Goal: Task Accomplishment & Management: Manage account settings

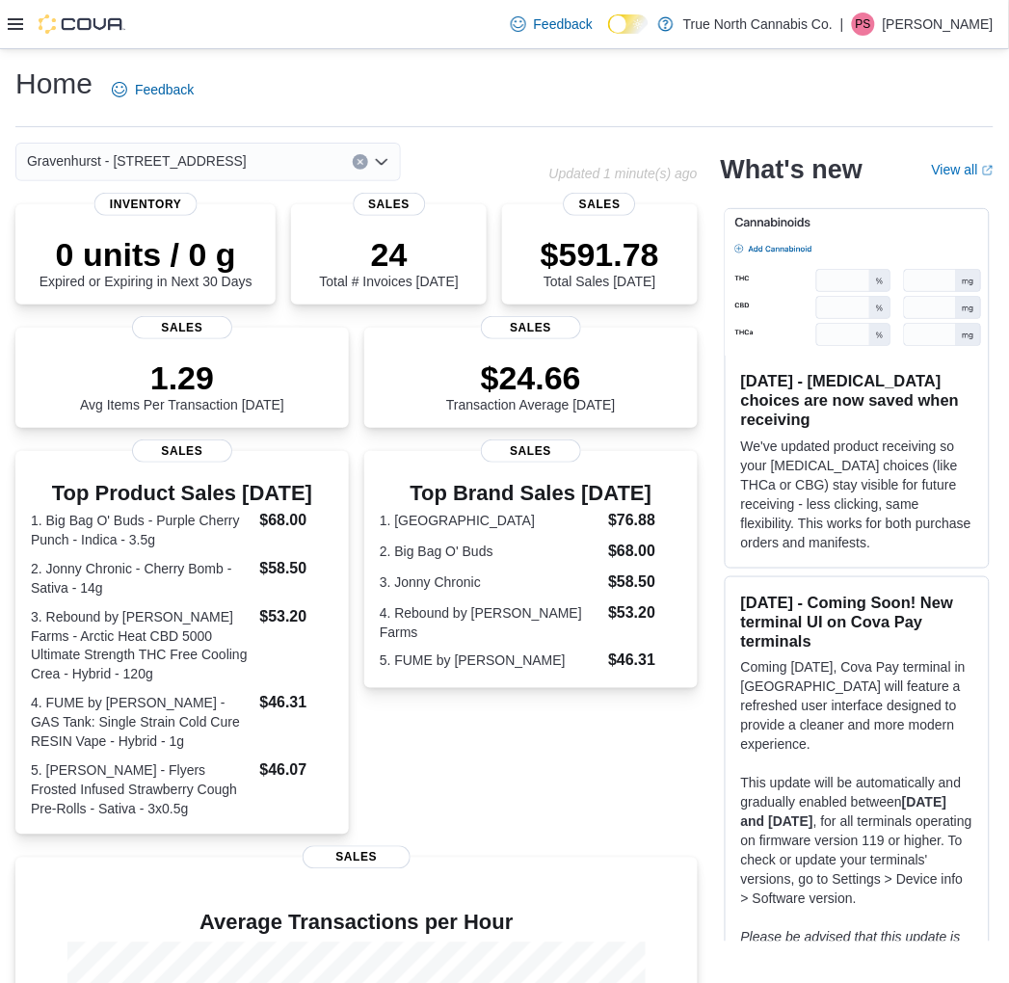
click at [20, 23] on icon at bounding box center [15, 24] width 15 height 12
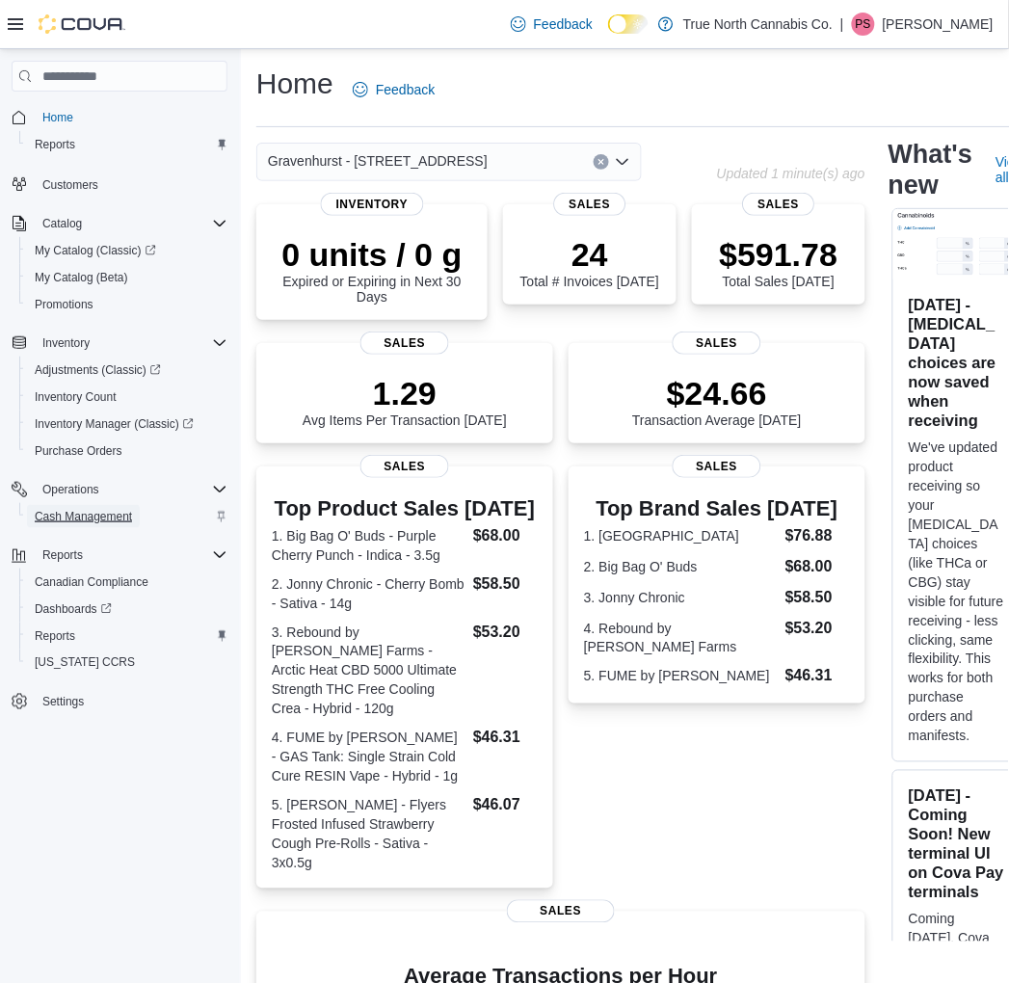
click at [110, 509] on span "Cash Management" at bounding box center [83, 516] width 97 height 15
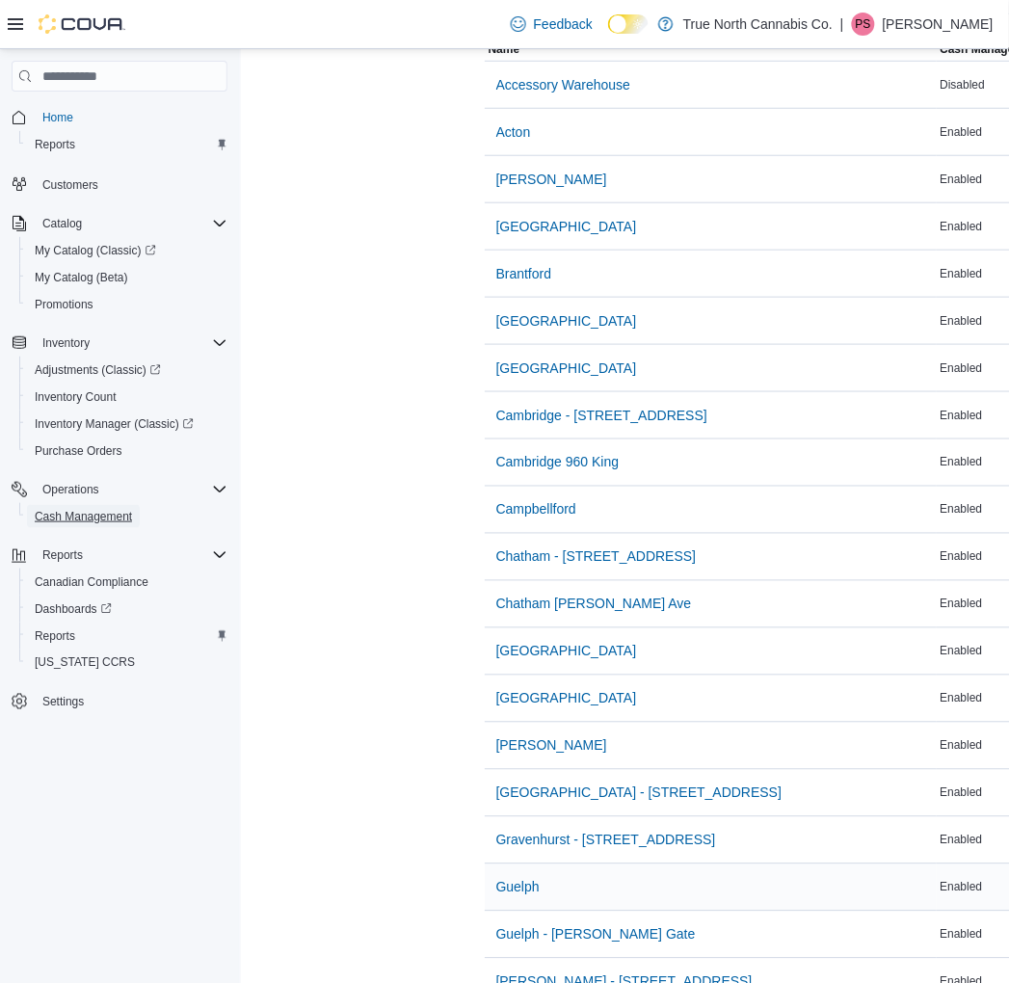
scroll to position [214, 0]
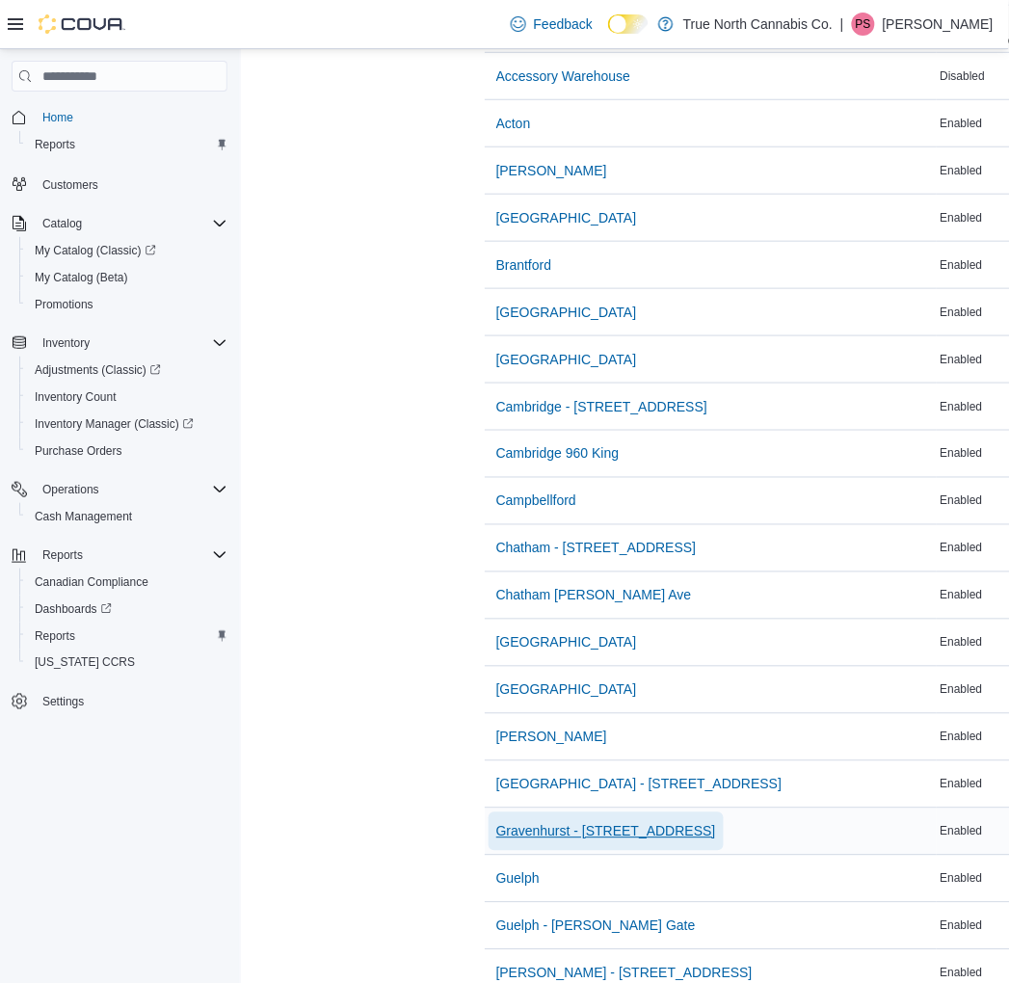
click at [623, 827] on span "Gravenhurst - 125 Muskoka Rd S" at bounding box center [606, 831] width 220 height 19
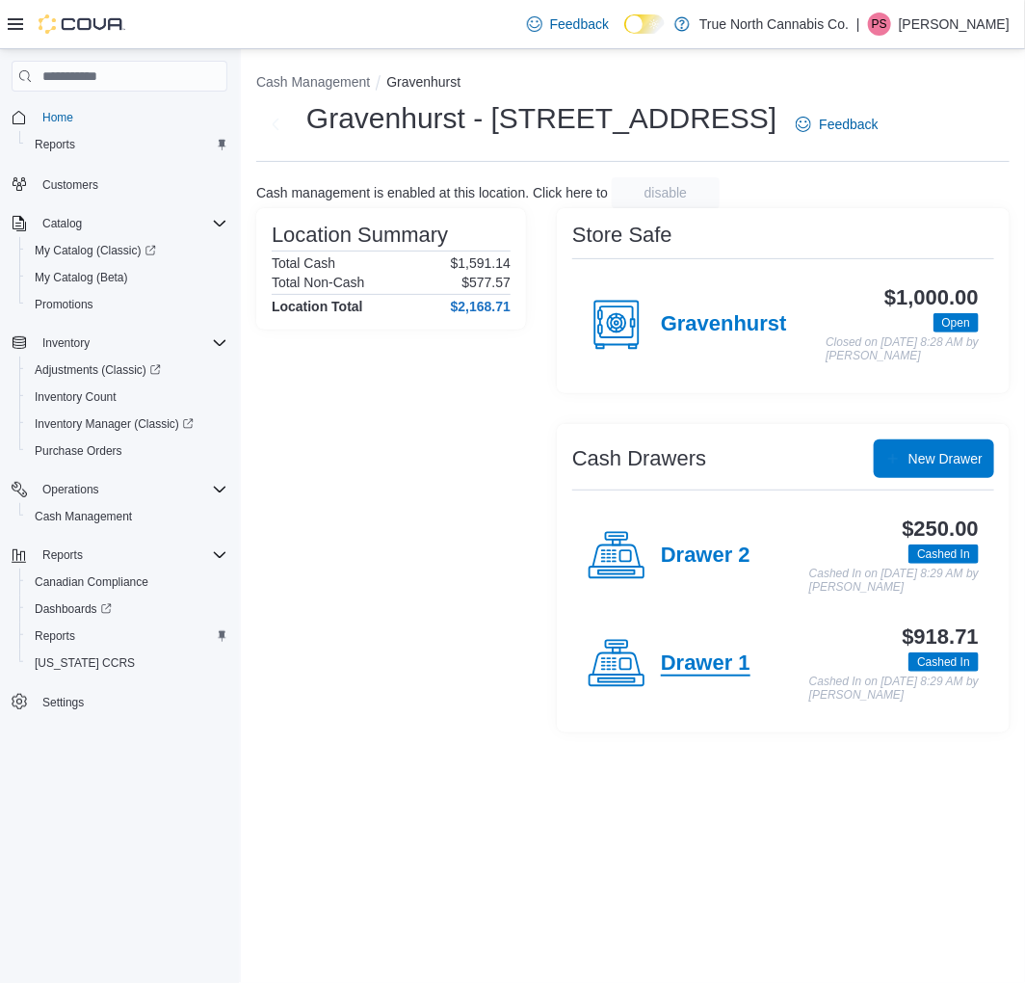
click at [680, 676] on h4 "Drawer 1" at bounding box center [706, 663] width 90 height 25
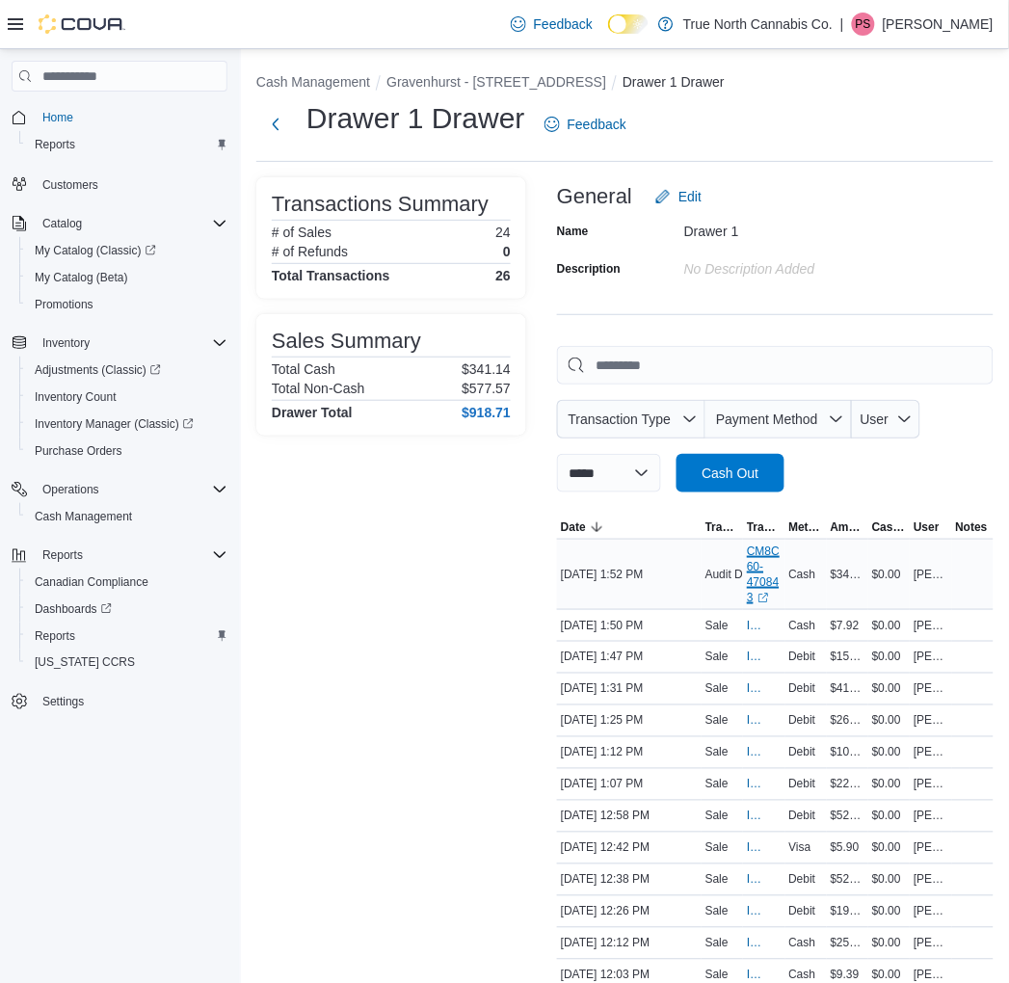
click at [753, 562] on link "CM8C60-470843 (opens in a new tab or window)" at bounding box center [764, 574] width 34 height 62
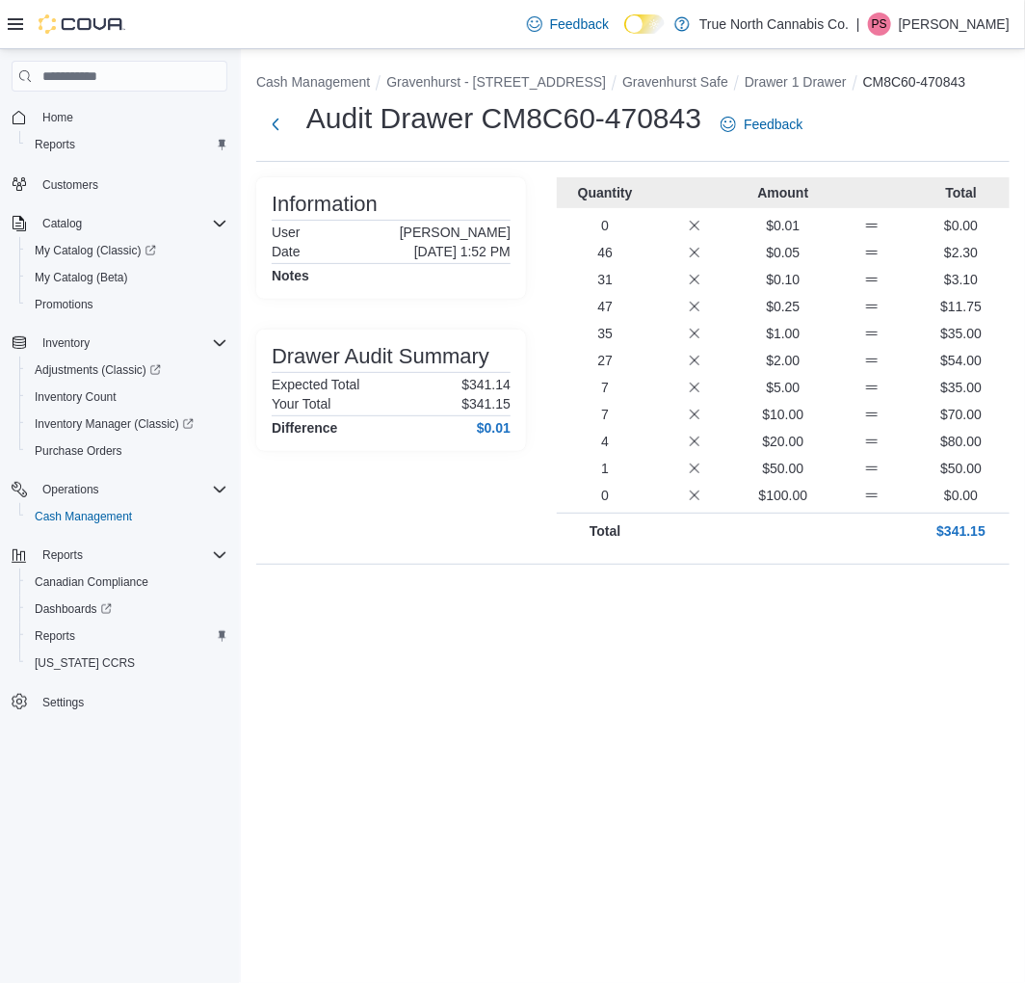
click at [965, 22] on p "[PERSON_NAME]" at bounding box center [954, 24] width 111 height 23
click at [900, 183] on span "Sign Out" at bounding box center [885, 190] width 52 height 19
